Goal: Task Accomplishment & Management: Manage account settings

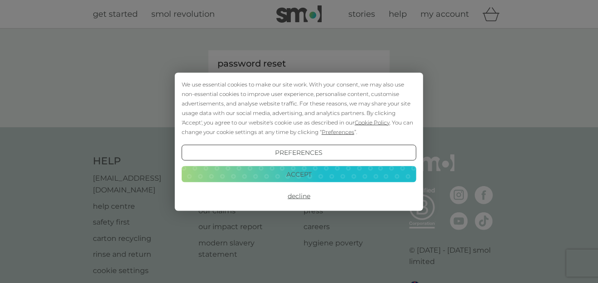
click at [309, 172] on button "Accept" at bounding box center [299, 174] width 235 height 16
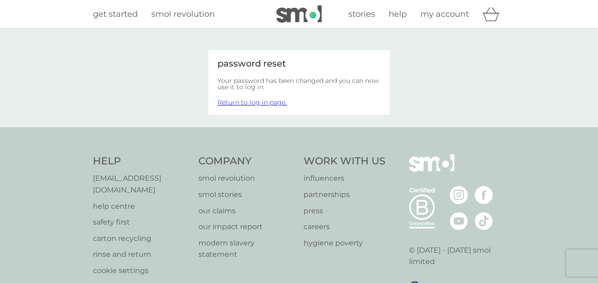
click at [449, 15] on span "my account" at bounding box center [445, 14] width 49 height 10
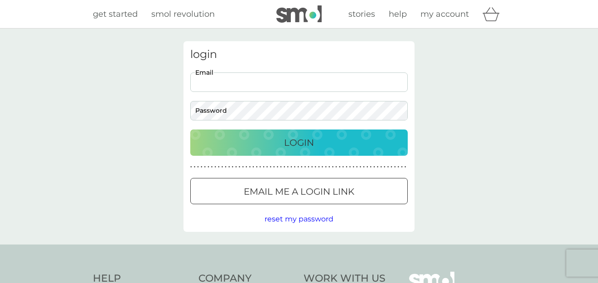
click at [224, 79] on input "Email" at bounding box center [299, 82] width 218 height 19
type input "[EMAIL_ADDRESS][DOMAIN_NAME]"
click at [271, 146] on div "Login" at bounding box center [298, 143] width 199 height 15
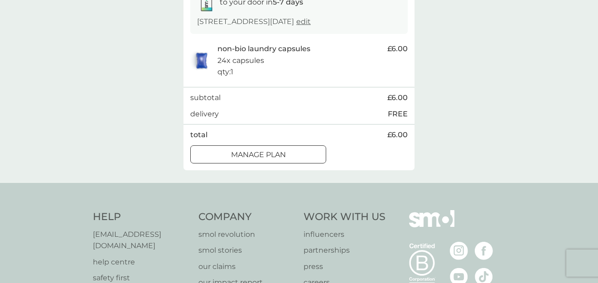
scroll to position [170, 0]
click at [270, 159] on div at bounding box center [258, 154] width 33 height 10
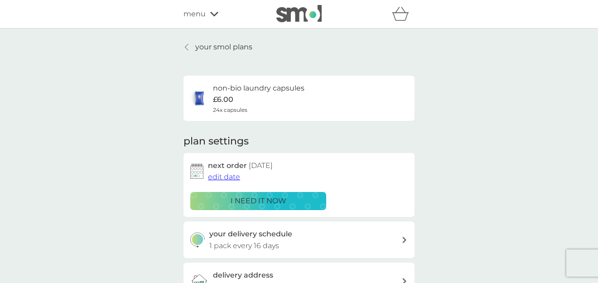
click at [209, 45] on p "your smol plans" at bounding box center [223, 47] width 57 height 12
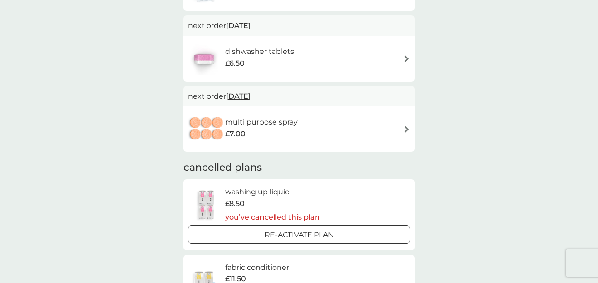
scroll to position [237, 0]
click at [404, 126] on img at bounding box center [406, 128] width 7 height 7
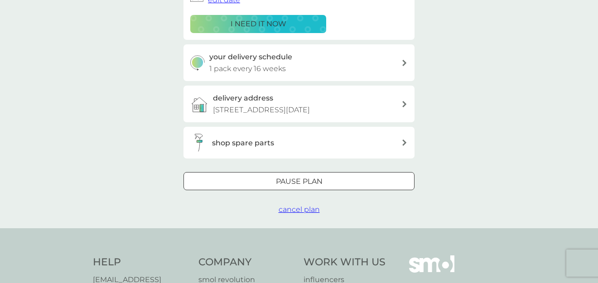
scroll to position [180, 0]
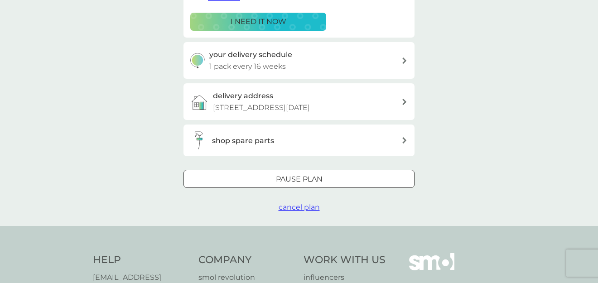
click at [309, 185] on div at bounding box center [299, 180] width 33 height 10
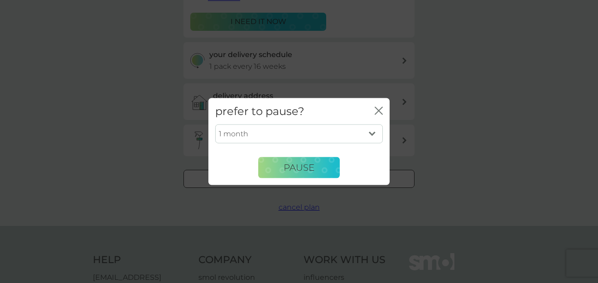
click at [376, 132] on select "1 month 2 months 3 months 4 months 5 months 6 months" at bounding box center [299, 134] width 168 height 19
select select "6"
click at [215, 125] on select "1 month 2 months 3 months 4 months 5 months 6 months" at bounding box center [299, 134] width 168 height 19
click at [302, 165] on span "Pause" at bounding box center [299, 167] width 31 height 11
